Goal: Task Accomplishment & Management: Use online tool/utility

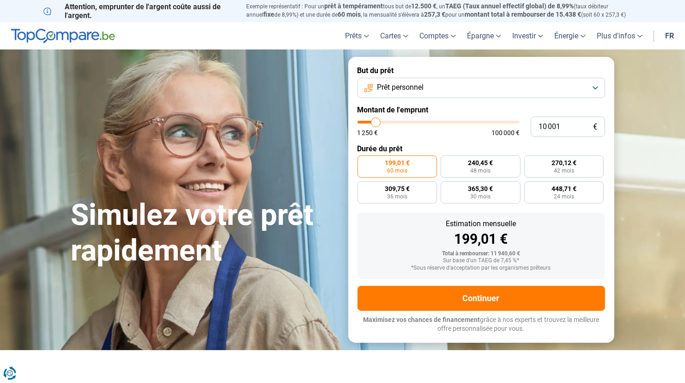
click at [593, 91] on button "Prêt personnel" at bounding box center [482, 88] width 248 height 20
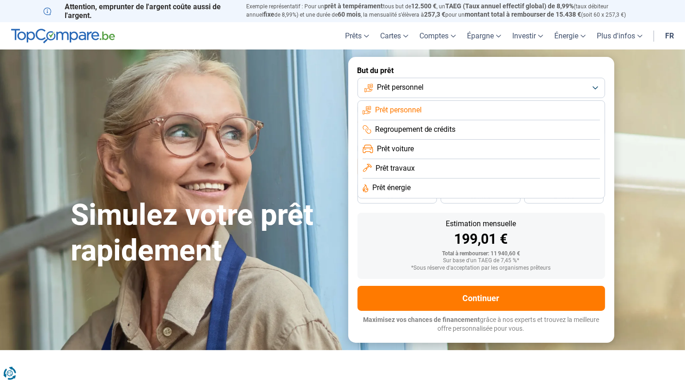
click at [673, 219] on section "Simulez votre prêt rapidement Simulez votre prêt rapidement But du prêt Prêt pe…" at bounding box center [342, 199] width 685 height 300
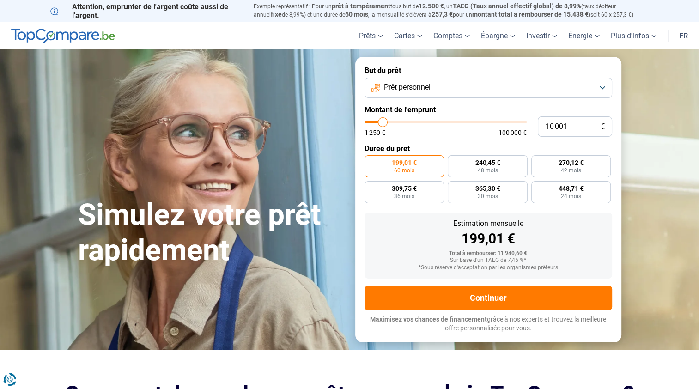
click at [603, 86] on button "Prêt personnel" at bounding box center [489, 88] width 248 height 20
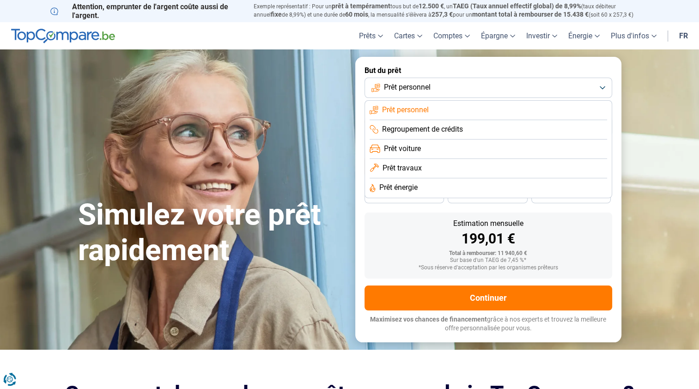
click at [232, 135] on div "Simulez votre prêt rapidement" at bounding box center [211, 200] width 277 height 138
